Goal: Task Accomplishment & Management: Complete application form

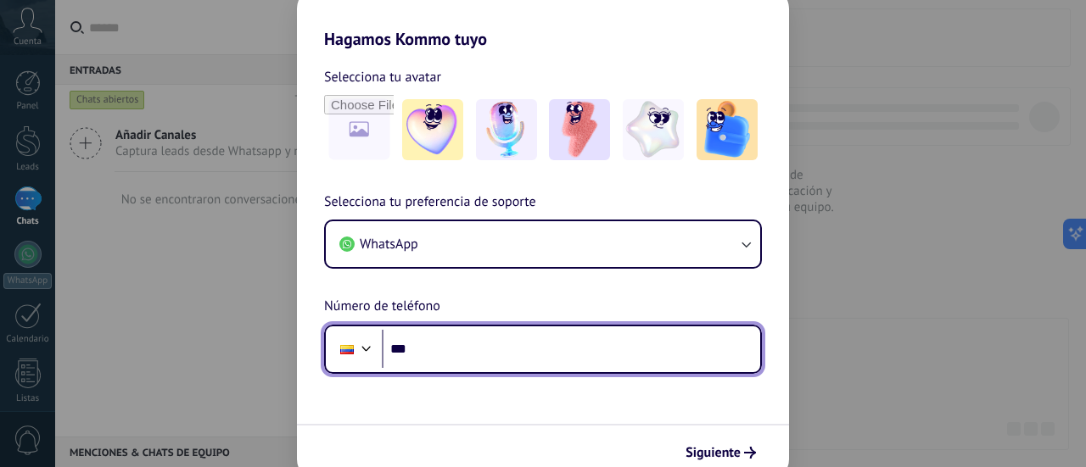
click at [535, 355] on input "***" at bounding box center [571, 349] width 378 height 39
type input "**********"
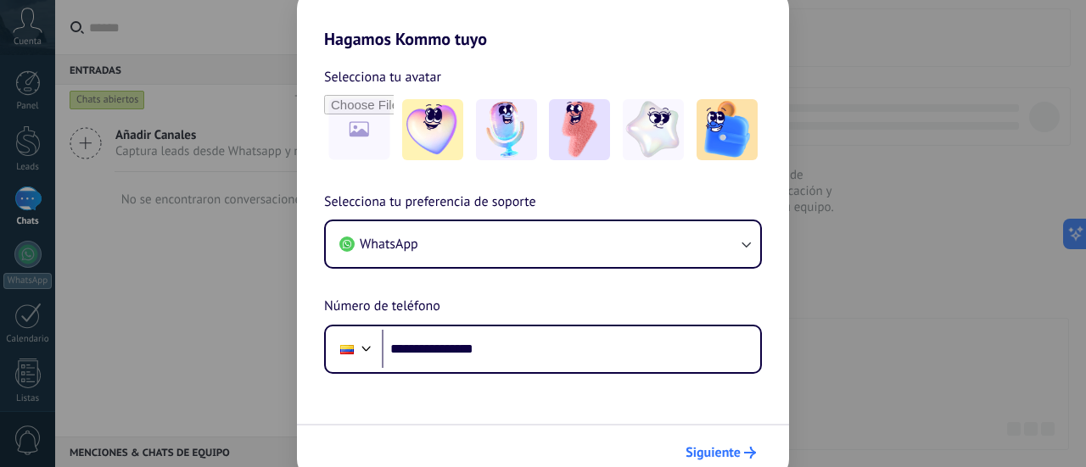
click at [736, 448] on span "Siguiente" at bounding box center [712, 453] width 55 height 12
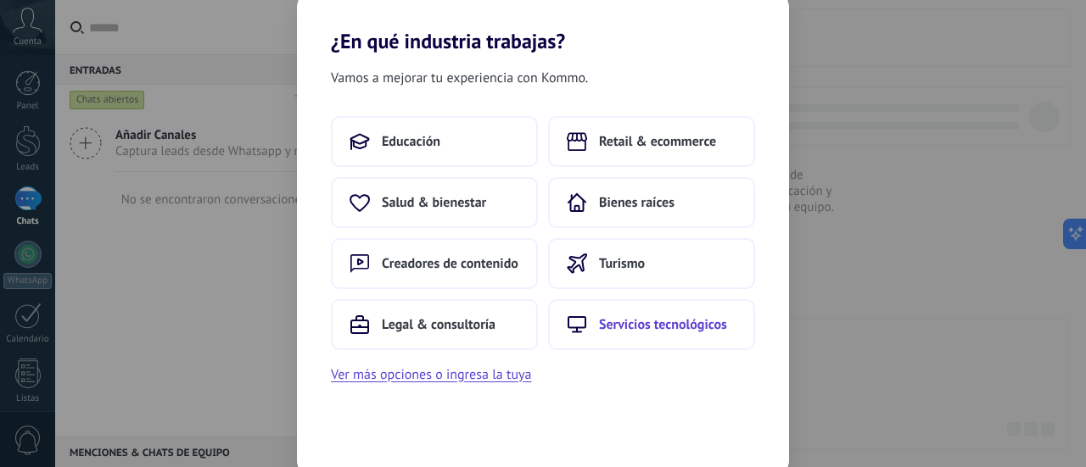
click at [677, 333] on button "Servicios tecnológicos" at bounding box center [651, 324] width 207 height 51
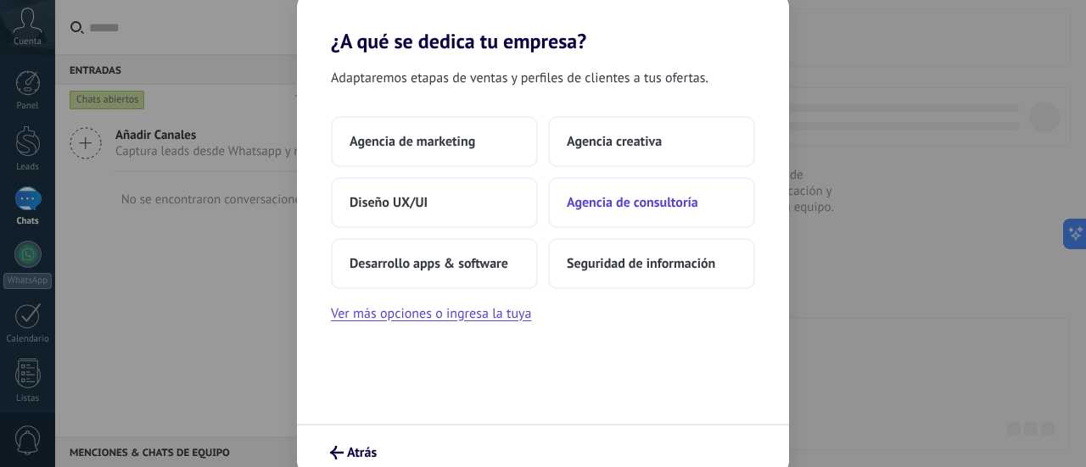
click at [686, 213] on button "Agencia de consultoría" at bounding box center [651, 202] width 207 height 51
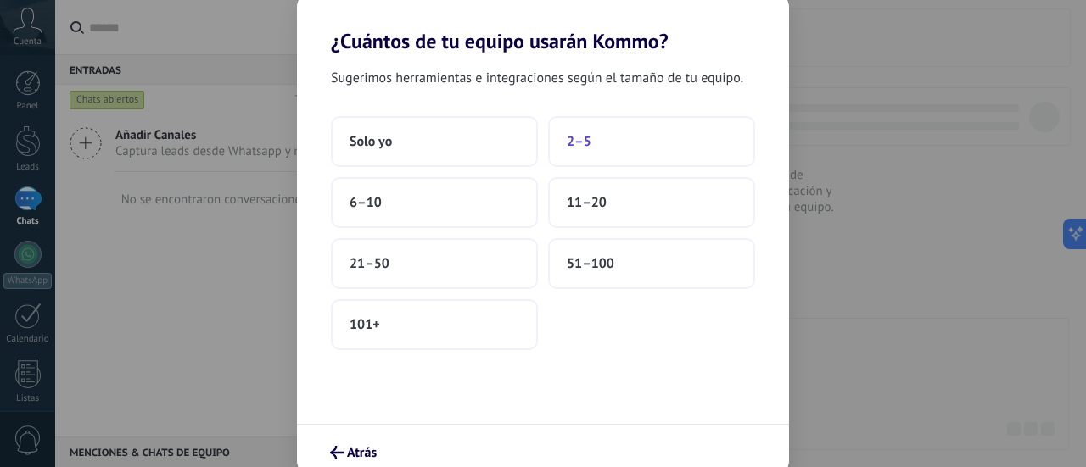
click at [602, 143] on button "2–5" at bounding box center [651, 141] width 207 height 51
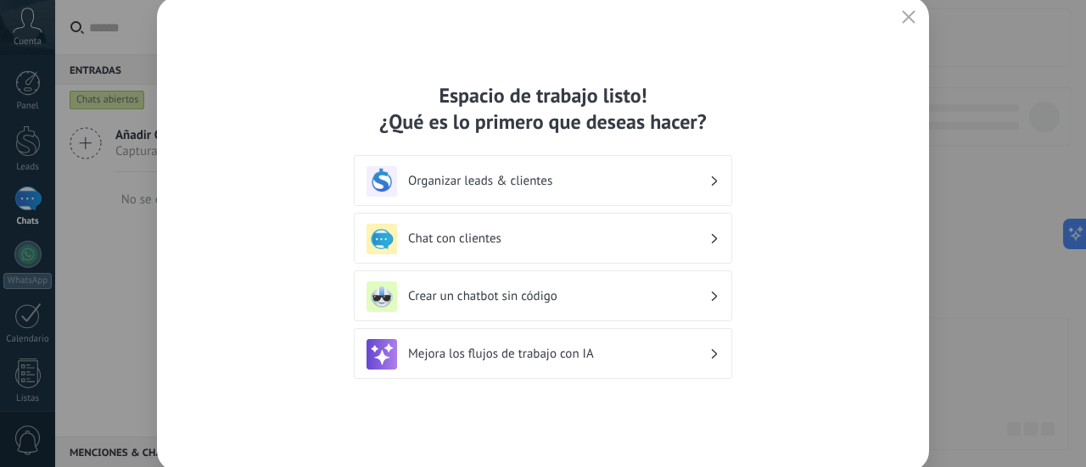
click at [706, 238] on h3 "Chat con clientes" at bounding box center [558, 239] width 301 height 16
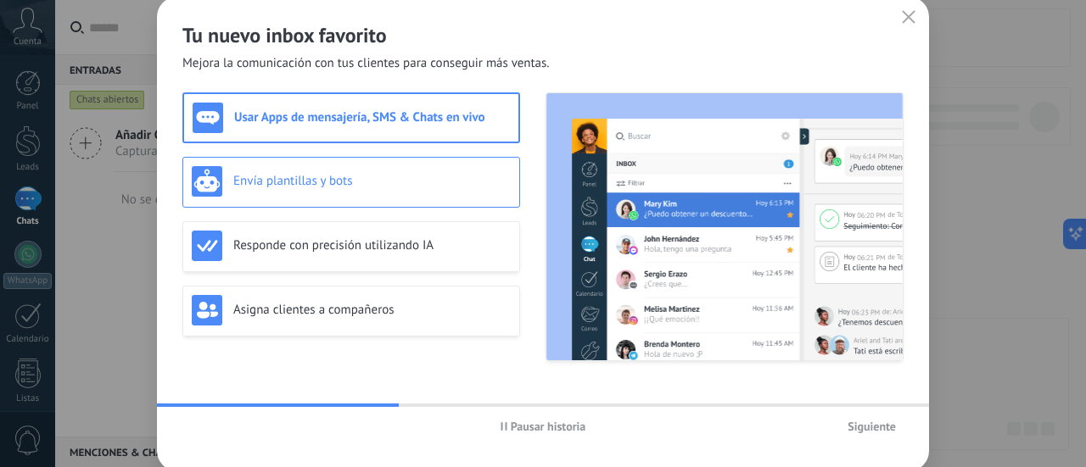
drag, startPoint x: 381, startPoint y: 181, endPoint x: 375, endPoint y: 206, distance: 26.1
click at [380, 184] on h3 "Envía plantillas y bots" at bounding box center [371, 181] width 277 height 16
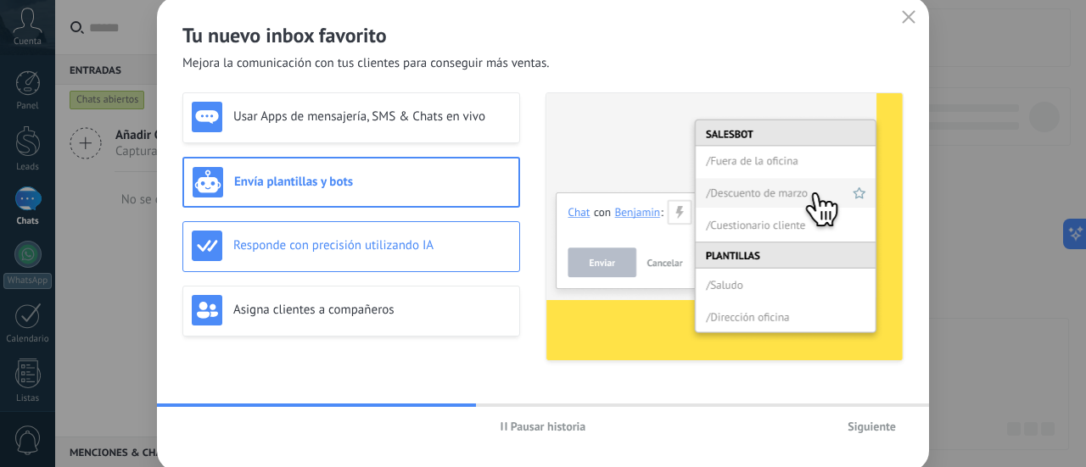
click at [358, 251] on h3 "Responde con precisión utilizando IA" at bounding box center [371, 245] width 277 height 16
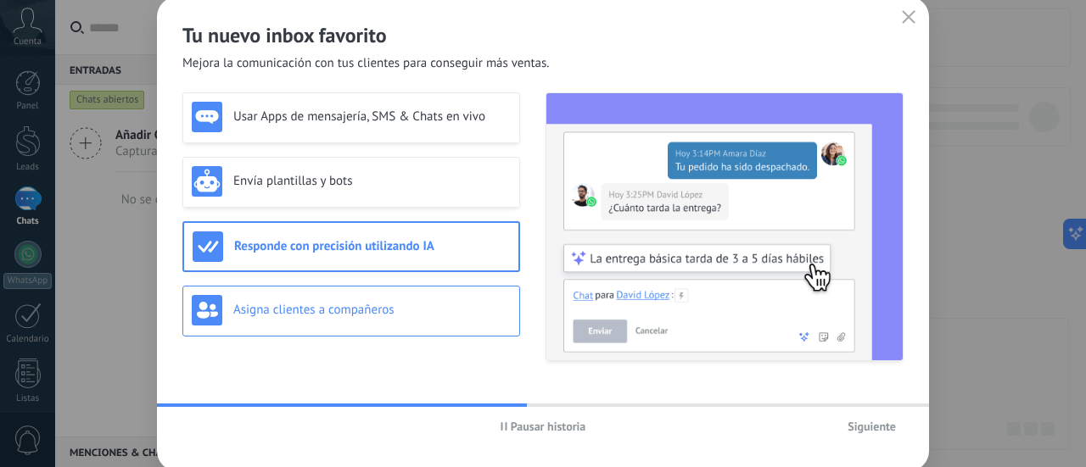
click at [347, 309] on h3 "Asigna clientes a compañeros" at bounding box center [371, 310] width 277 height 16
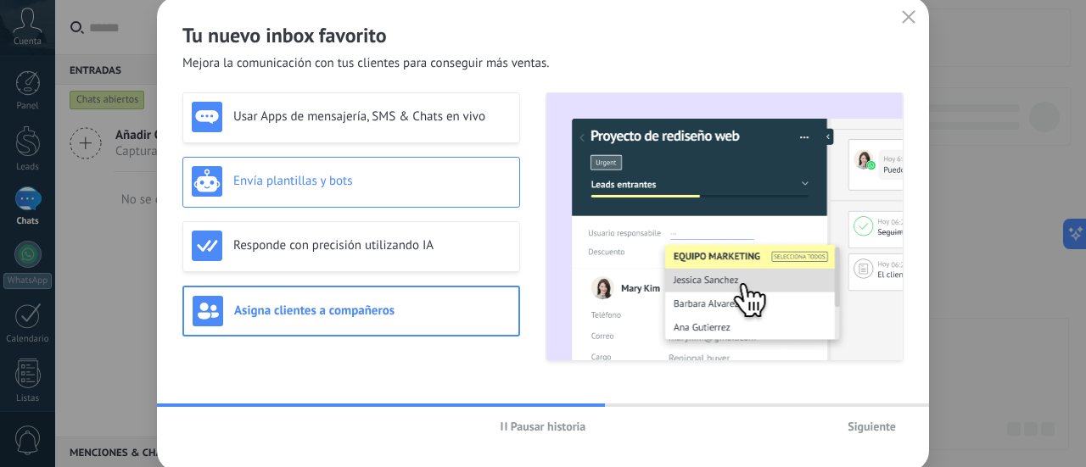
click at [390, 170] on div "Envía plantillas y bots" at bounding box center [351, 181] width 319 height 31
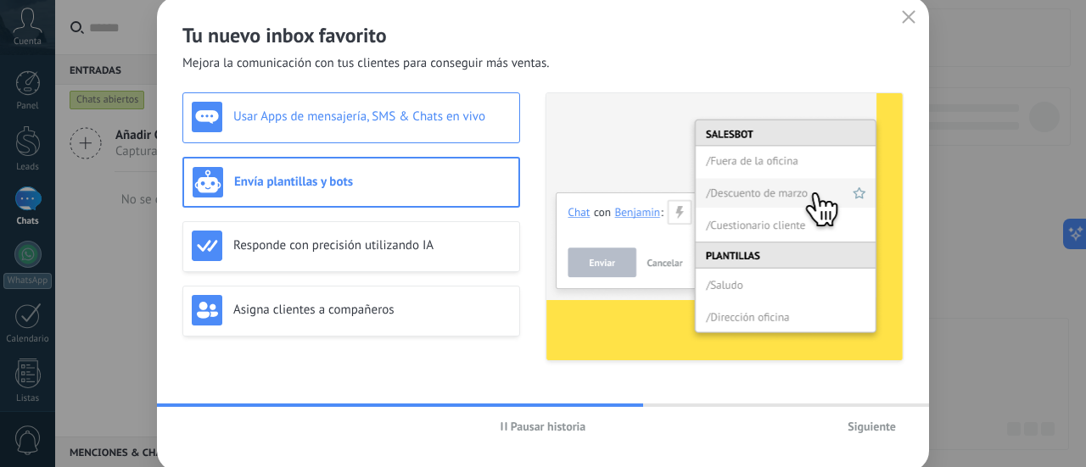
click at [397, 119] on h3 "Usar Apps de mensajería, SMS & Chats en vivo" at bounding box center [371, 117] width 277 height 16
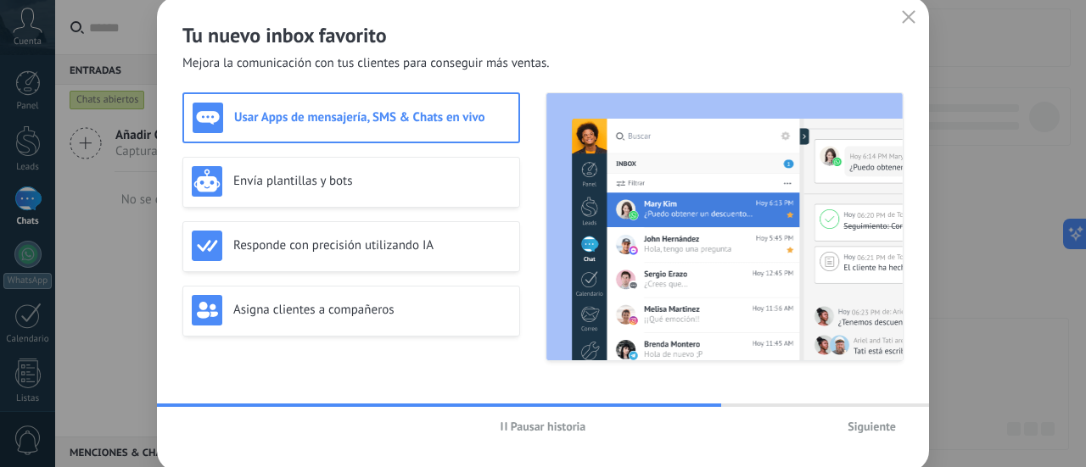
click at [881, 430] on span "Siguiente" at bounding box center [871, 427] width 48 height 12
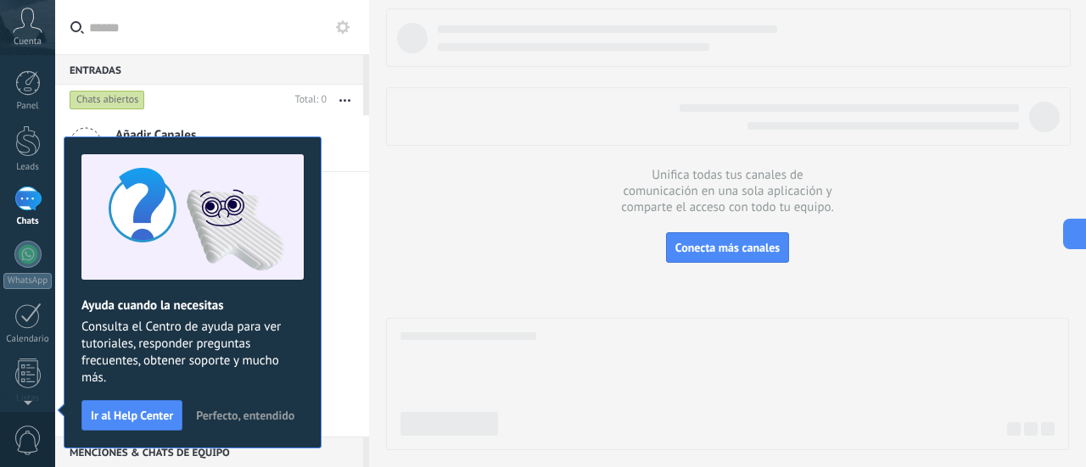
click at [246, 416] on span "Perfecto, entendido" at bounding box center [245, 416] width 98 height 12
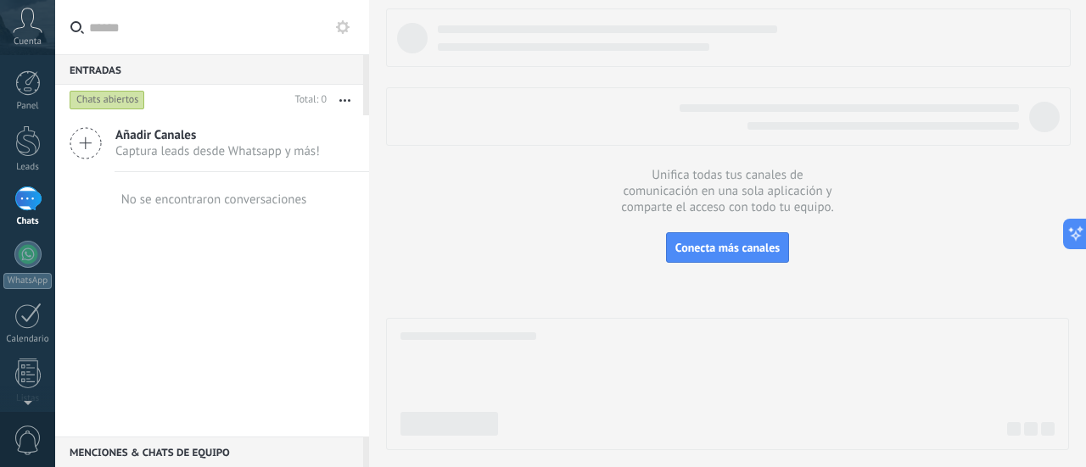
click at [22, 26] on icon at bounding box center [28, 20] width 30 height 25
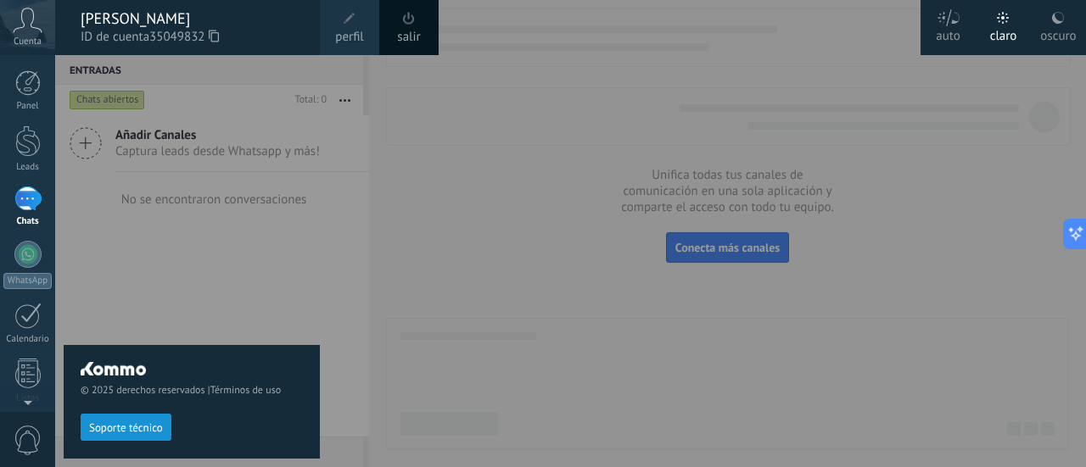
click at [466, 197] on div at bounding box center [598, 233] width 1086 height 467
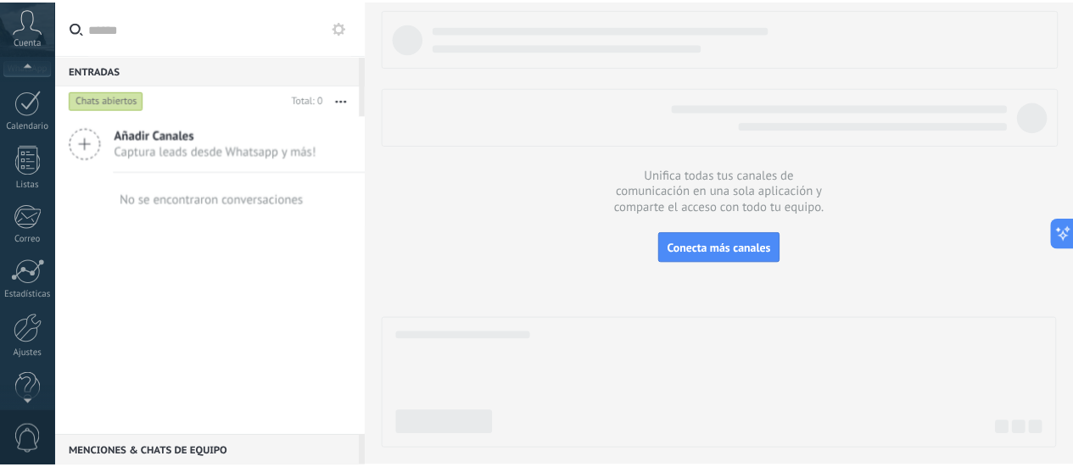
scroll to position [237, 0]
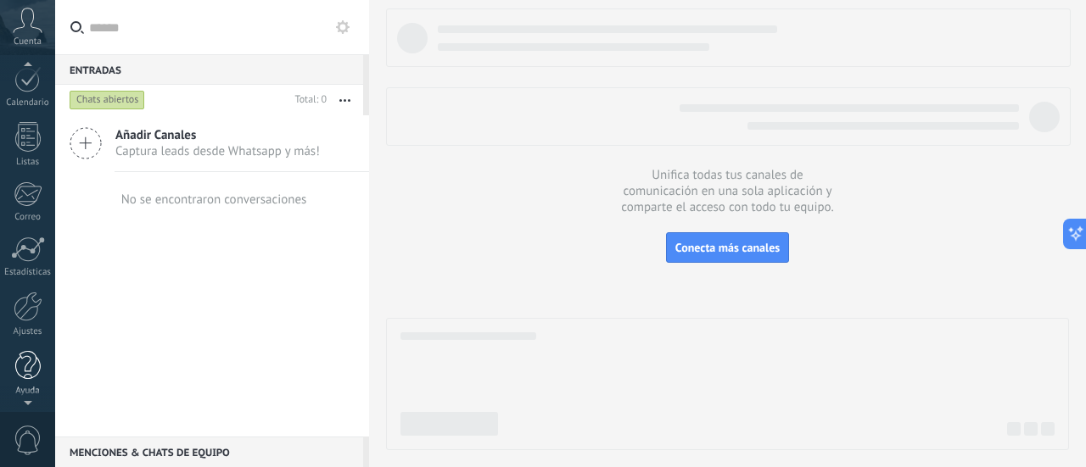
click at [26, 371] on div at bounding box center [27, 366] width 25 height 30
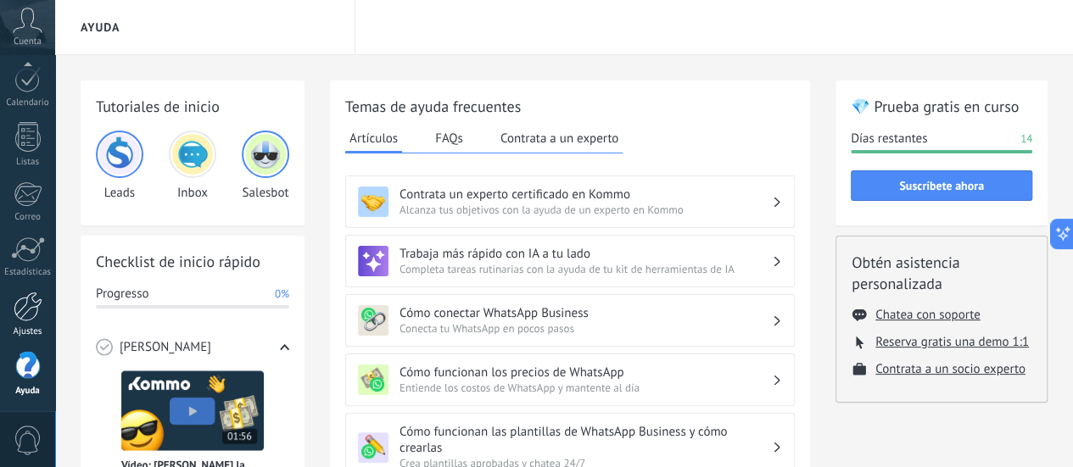
click at [31, 308] on div at bounding box center [28, 307] width 29 height 30
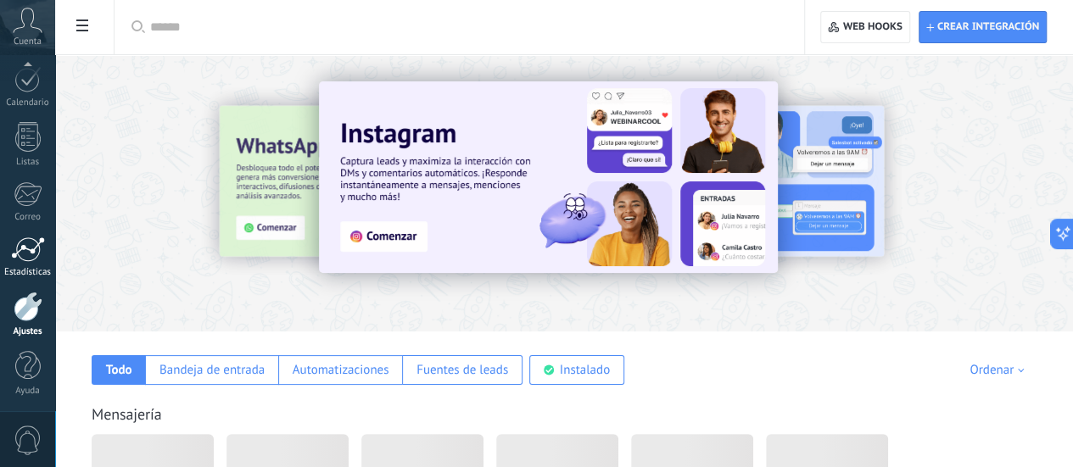
click at [42, 249] on div at bounding box center [28, 249] width 34 height 25
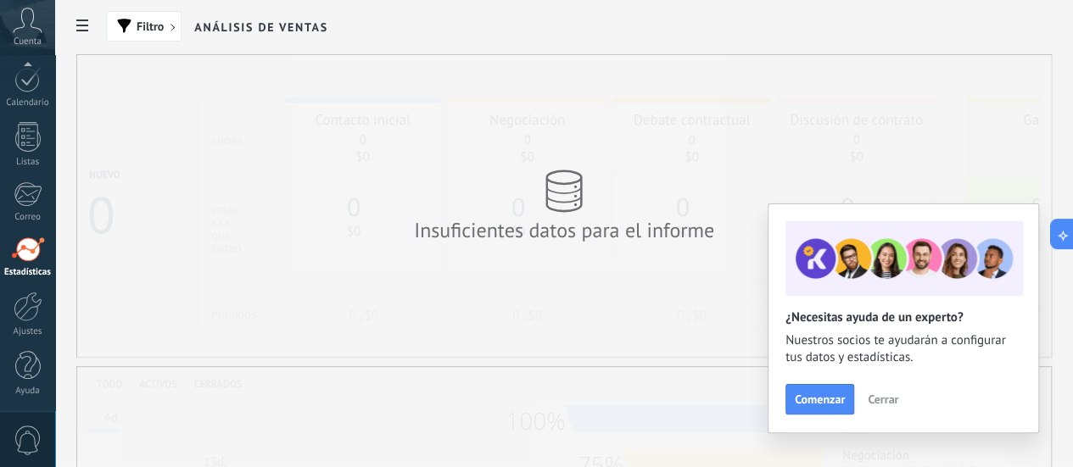
click at [31, 174] on div "Panel Leads Chats WhatsApp Clientes" at bounding box center [27, 124] width 55 height 580
click at [27, 192] on div at bounding box center [28, 193] width 28 height 25
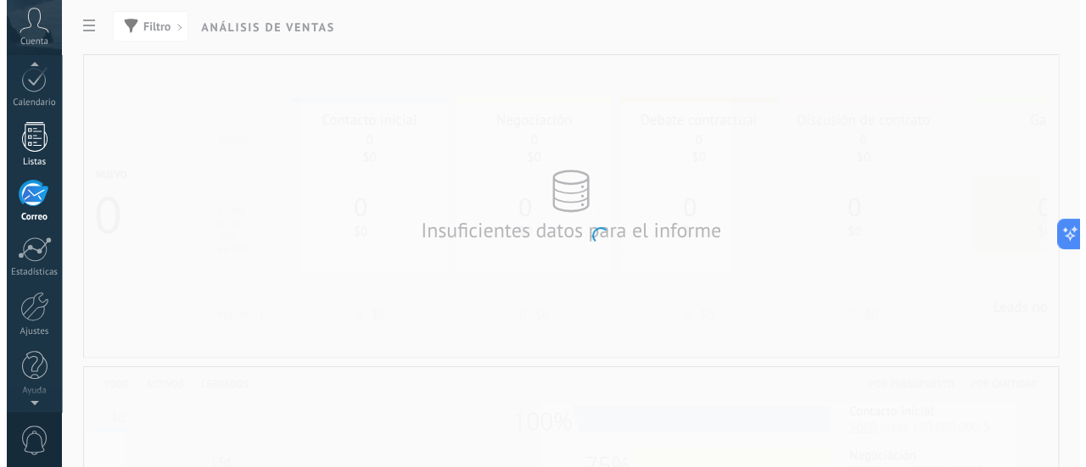
scroll to position [225, 0]
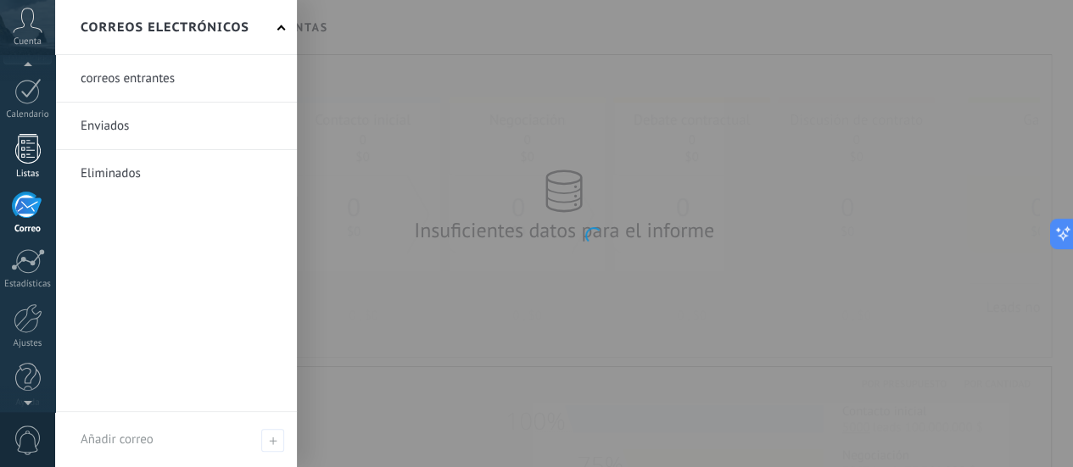
click at [25, 145] on div at bounding box center [27, 149] width 25 height 30
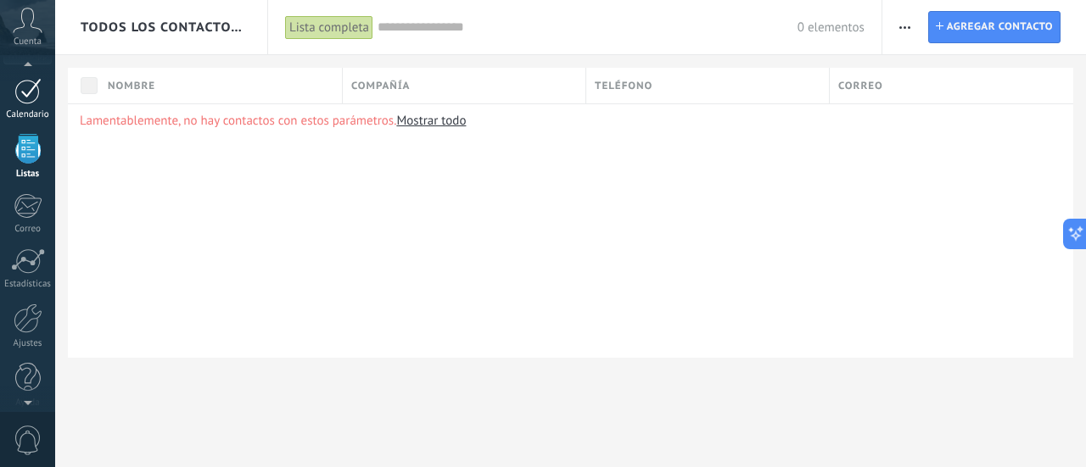
click at [43, 91] on link "Calendario" at bounding box center [27, 99] width 55 height 42
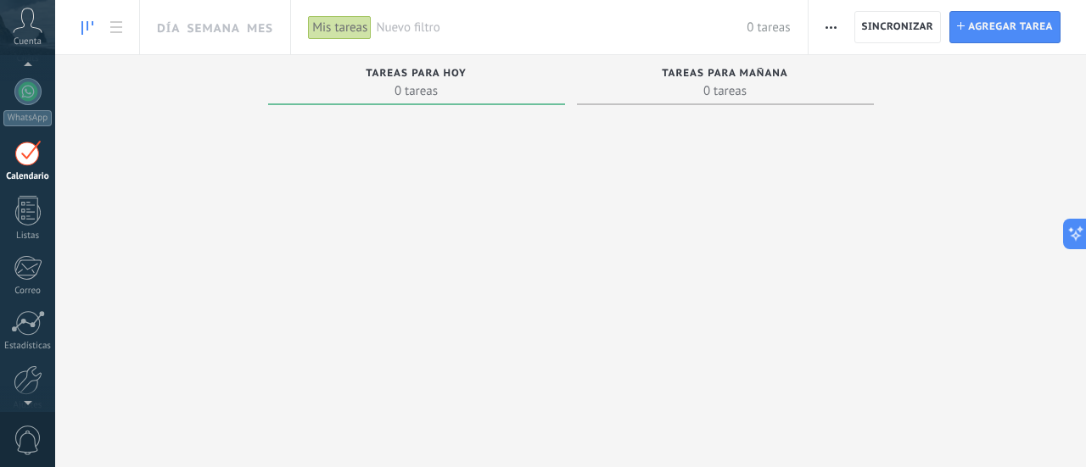
scroll to position [237, 0]
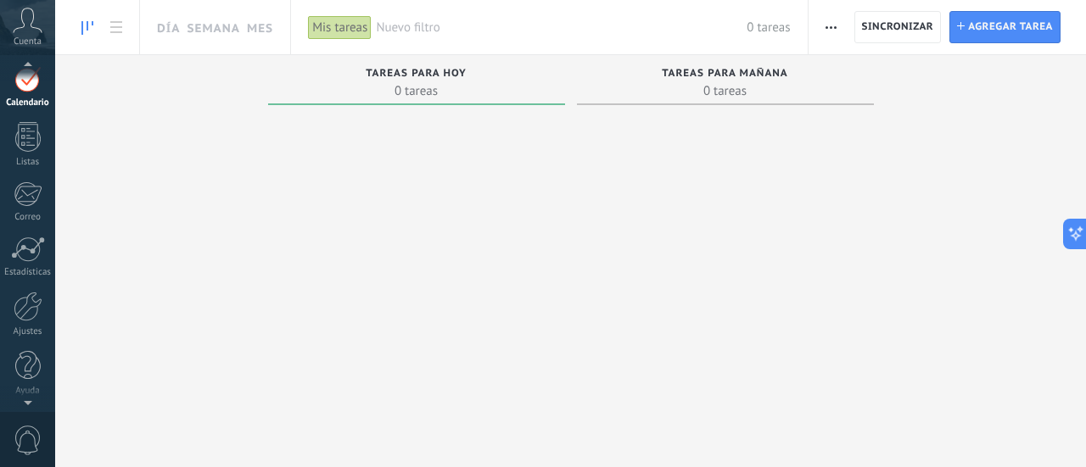
click at [25, 403] on div at bounding box center [27, 399] width 55 height 25
click at [20, 371] on div at bounding box center [27, 366] width 25 height 30
